Goal: Task Accomplishment & Management: Use online tool/utility

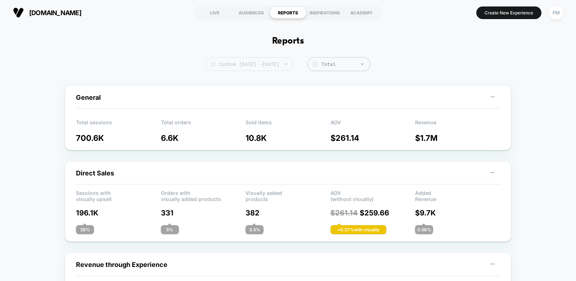
click at [273, 63] on span "Custom [DATE] - [DATE]" at bounding box center [249, 64] width 87 height 14
select select "*"
select select "****"
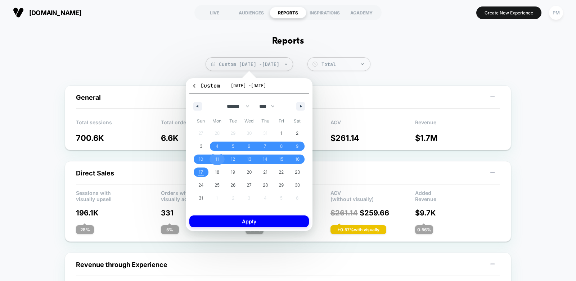
click at [218, 157] on span "11" at bounding box center [217, 159] width 4 height 13
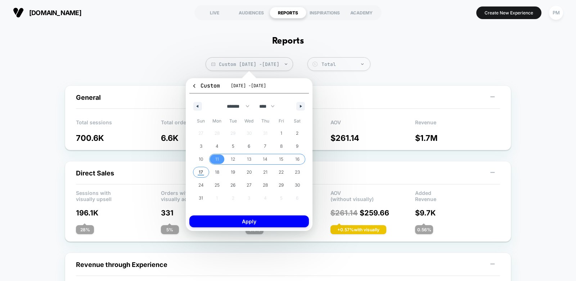
click at [201, 168] on span "17" at bounding box center [201, 172] width 4 height 13
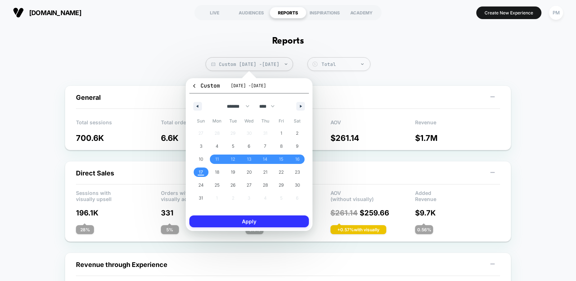
click at [228, 216] on button "Apply" at bounding box center [249, 221] width 120 height 12
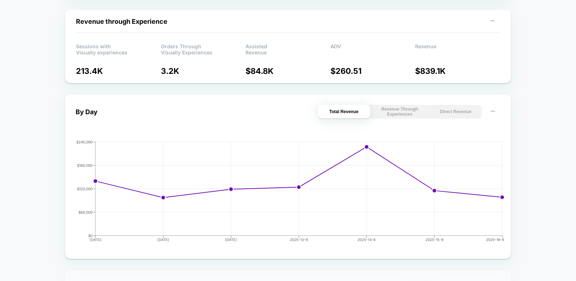
scroll to position [418, 0]
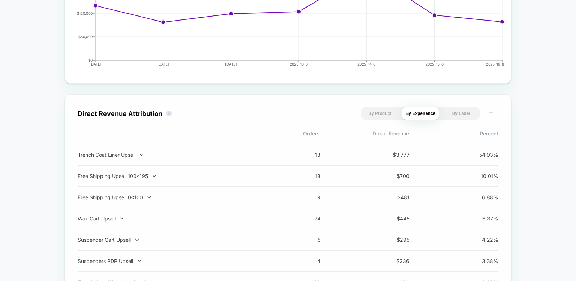
click at [151, 170] on div "Free Shipping Upsell 100<195 18 $ 700 10.01 %" at bounding box center [288, 176] width 421 height 21
click at [138, 198] on div "Free Shipping Upsell 0<100" at bounding box center [172, 197] width 189 height 6
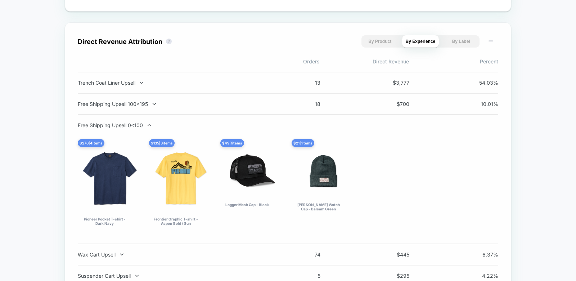
scroll to position [493, 0]
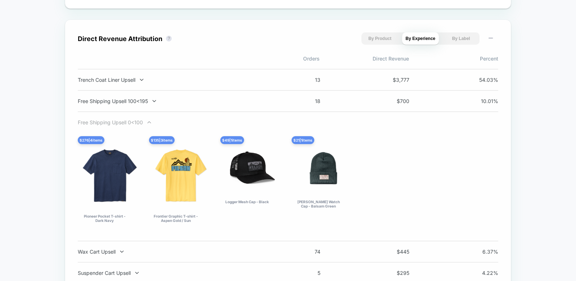
click at [127, 121] on div "Free Shipping Upsell 0<100" at bounding box center [172, 122] width 189 height 6
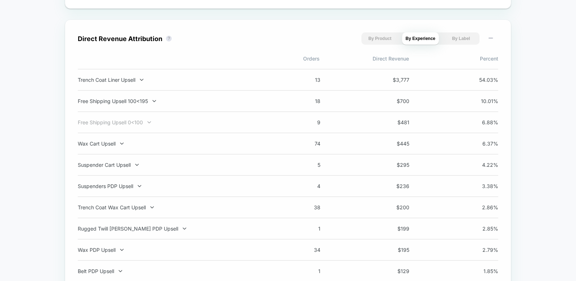
scroll to position [0, 0]
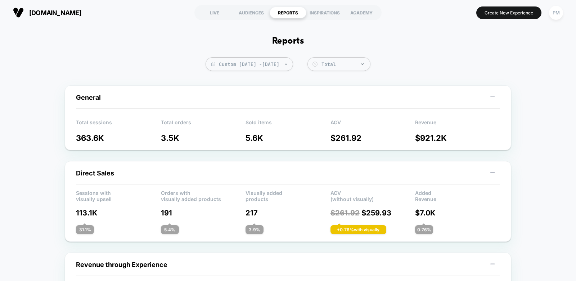
click at [223, 61] on span "Custom [DATE] - [DATE]" at bounding box center [249, 64] width 87 height 14
select select "*"
select select "****"
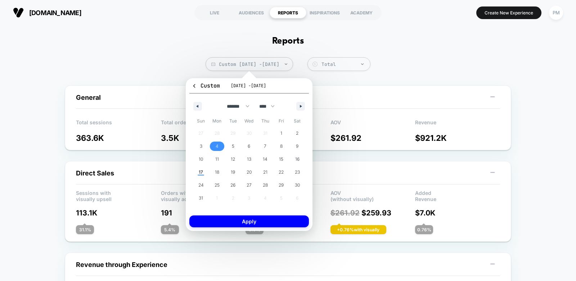
click at [218, 144] on span "4" at bounding box center [217, 146] width 3 height 13
click at [198, 157] on span "10" at bounding box center [201, 158] width 16 height 9
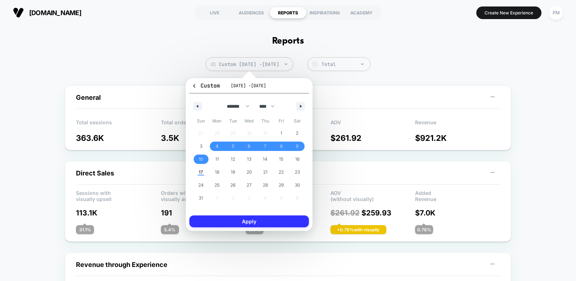
click at [205, 219] on button "Apply" at bounding box center [249, 221] width 120 height 12
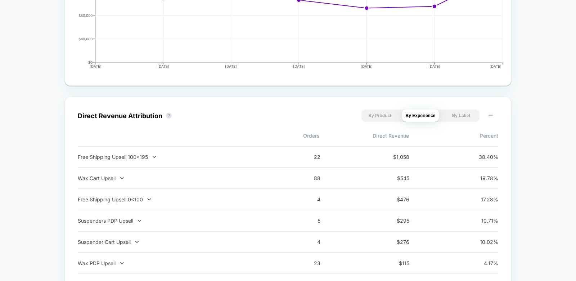
scroll to position [438, 0]
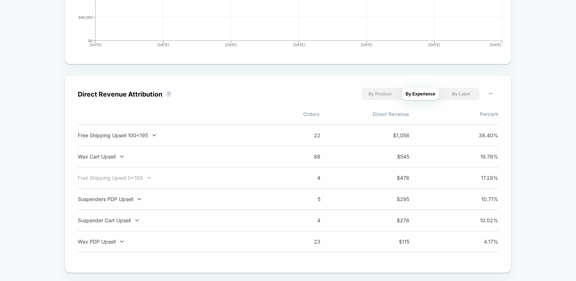
click at [192, 177] on div "Free Shipping Upsell 0<100" at bounding box center [172, 178] width 189 height 6
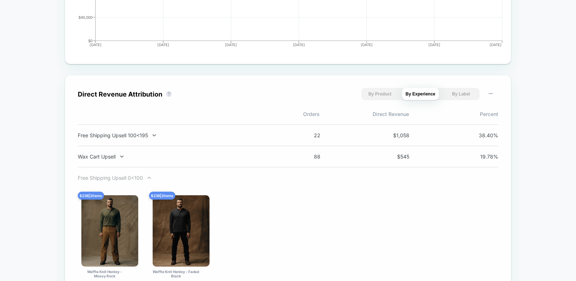
click at [192, 177] on div "Free Shipping Upsell 0<100" at bounding box center [172, 178] width 189 height 6
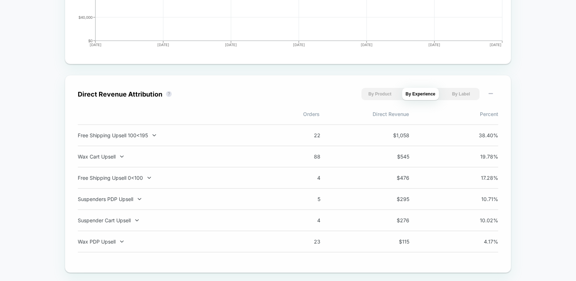
scroll to position [0, 0]
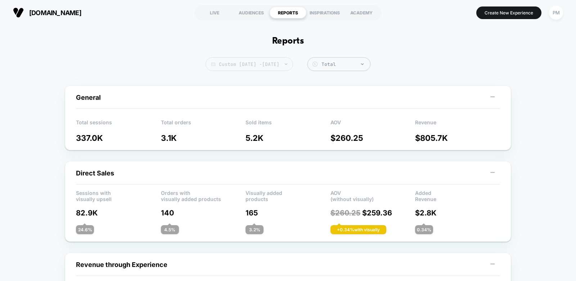
click at [259, 64] on span "Custom [DATE] - [DATE]" at bounding box center [249, 64] width 87 height 14
select select "*"
select select "****"
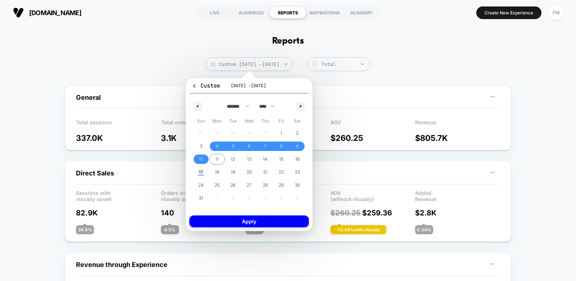
click at [219, 156] on span "11" at bounding box center [217, 158] width 16 height 9
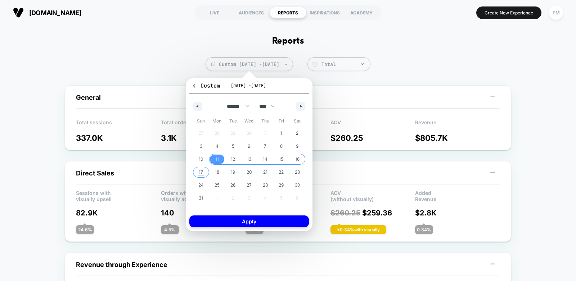
click at [202, 170] on span "17" at bounding box center [201, 172] width 4 height 13
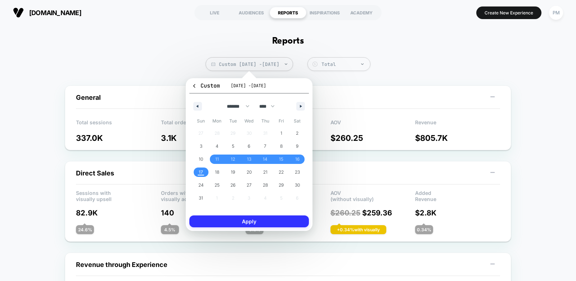
click at [222, 219] on button "Apply" at bounding box center [249, 221] width 120 height 12
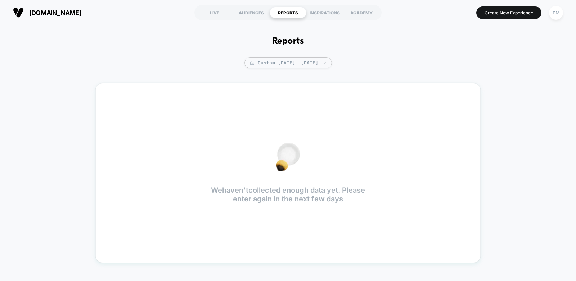
scroll to position [4, 0]
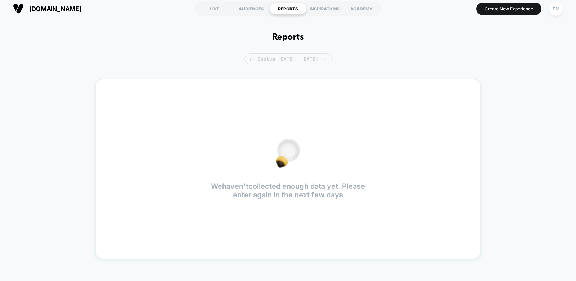
click at [274, 56] on span "Custom [DATE] - [DATE]" at bounding box center [287, 58] width 87 height 11
select select "*"
select select "****"
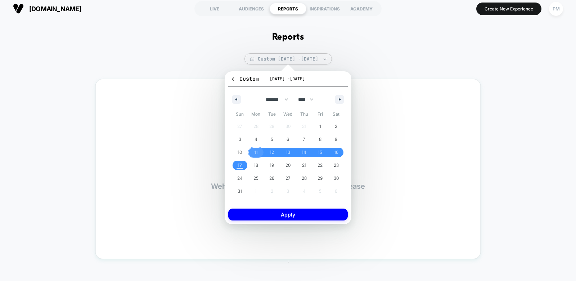
click at [256, 148] on span "11" at bounding box center [256, 152] width 4 height 13
click at [239, 163] on span "17" at bounding box center [240, 165] width 4 height 13
click at [259, 214] on button "Apply" at bounding box center [288, 214] width 120 height 12
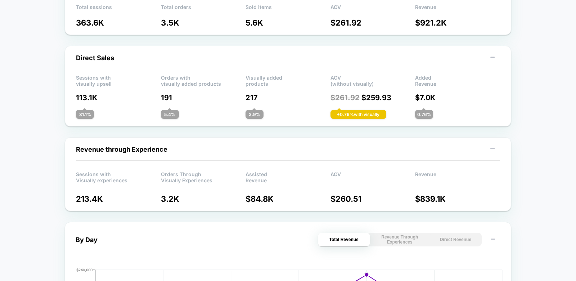
scroll to position [118, 0]
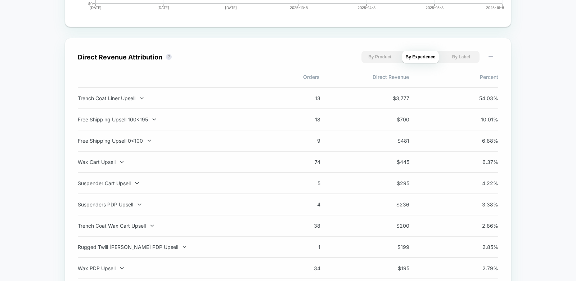
scroll to position [476, 0]
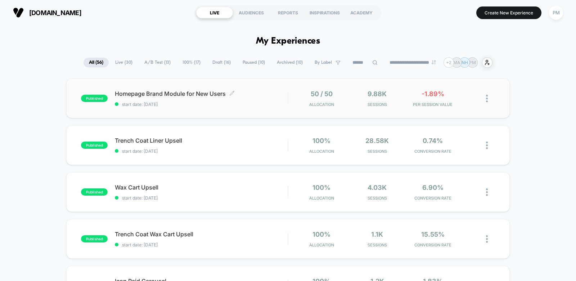
click at [237, 102] on span "start date: 8/16/2025" at bounding box center [201, 104] width 173 height 5
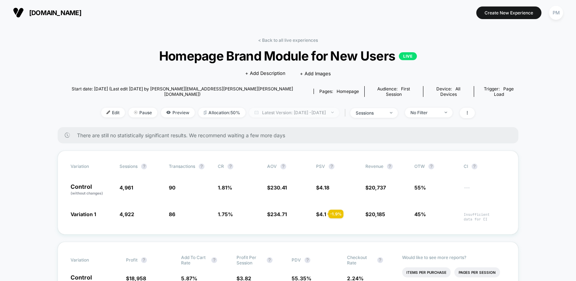
scroll to position [5, 0]
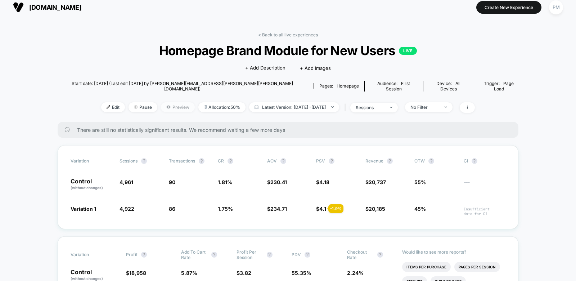
click at [170, 102] on span "Preview" at bounding box center [178, 107] width 34 height 10
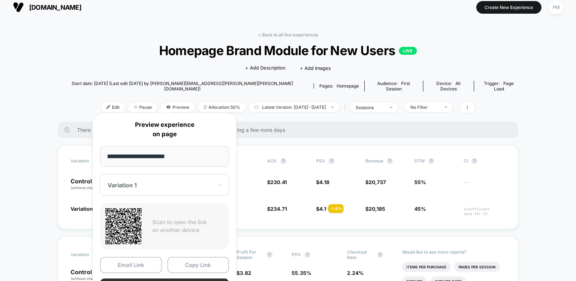
click at [176, 279] on button "Preview" at bounding box center [164, 286] width 129 height 16
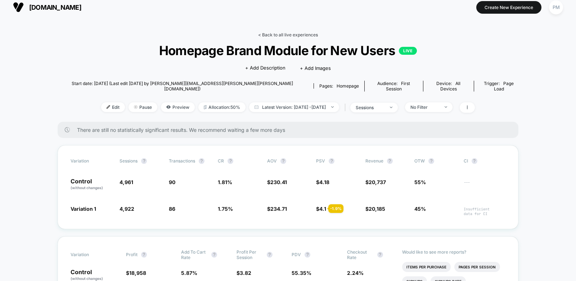
click at [282, 34] on link "< Back to all live experiences" at bounding box center [288, 34] width 60 height 5
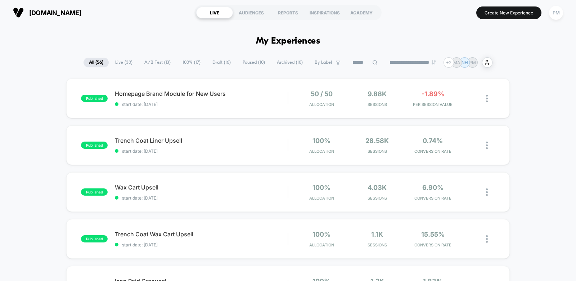
click at [149, 65] on span "A/B Test ( 13 )" at bounding box center [157, 63] width 37 height 10
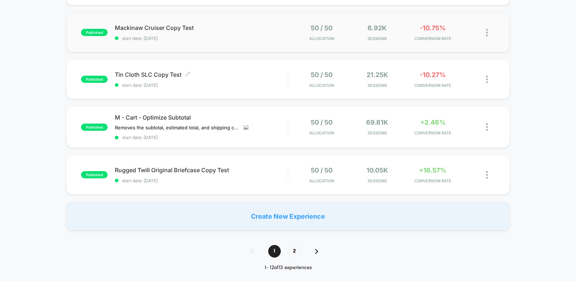
scroll to position [440, 0]
click at [293, 251] on span "2" at bounding box center [294, 251] width 13 height 13
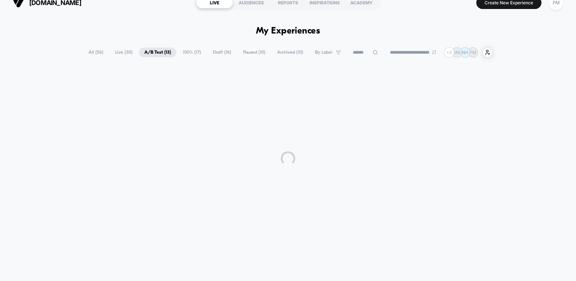
scroll to position [0, 0]
